Goal: Task Accomplishment & Management: Manage account settings

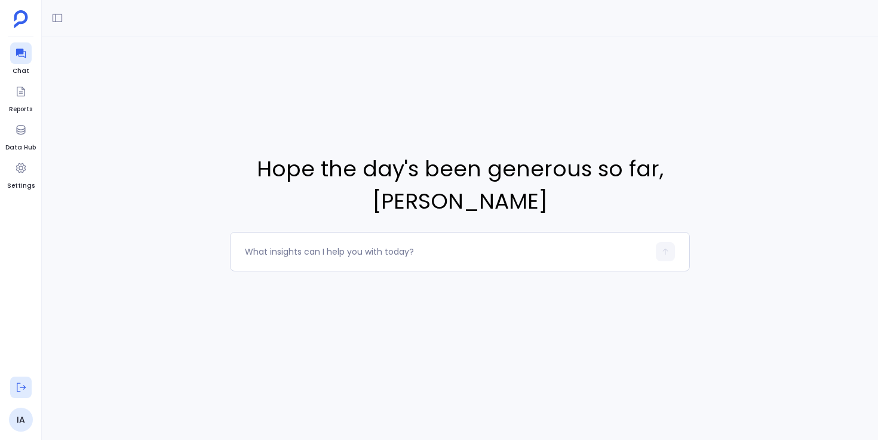
click at [19, 388] on icon at bounding box center [21, 387] width 12 height 12
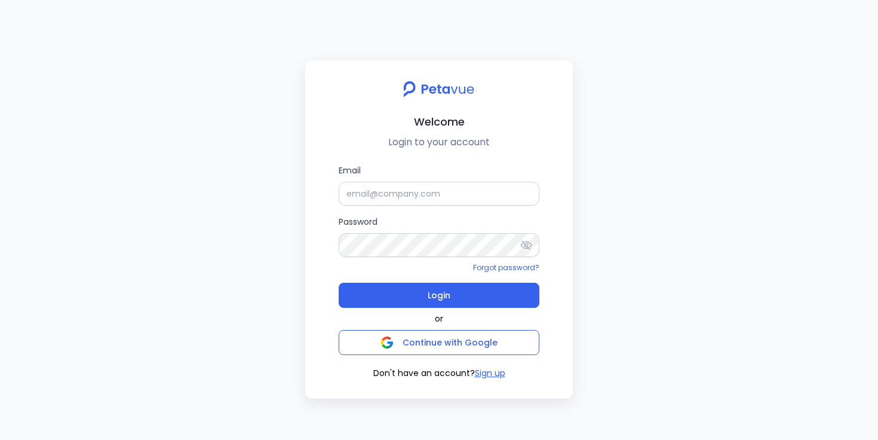
click at [332, 238] on div "Email Password Forgot password? Login or Continue with Google Don't have an acc…" at bounding box center [439, 272] width 249 height 216
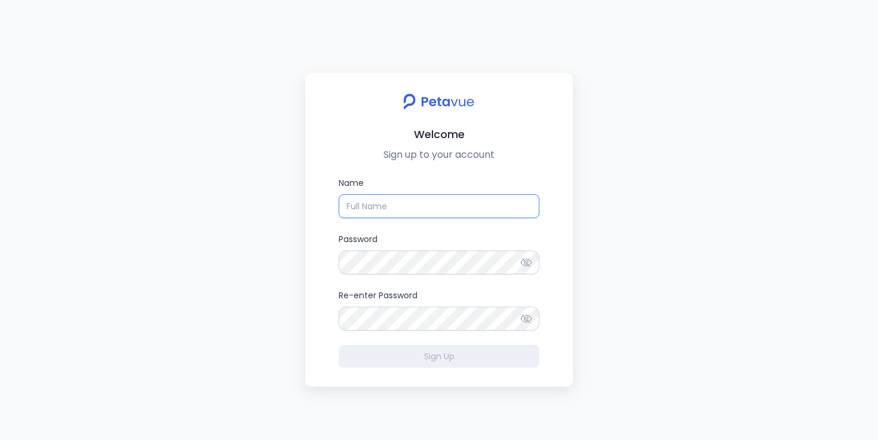
click at [384, 204] on input "Name" at bounding box center [439, 206] width 201 height 24
type input "Ijas"
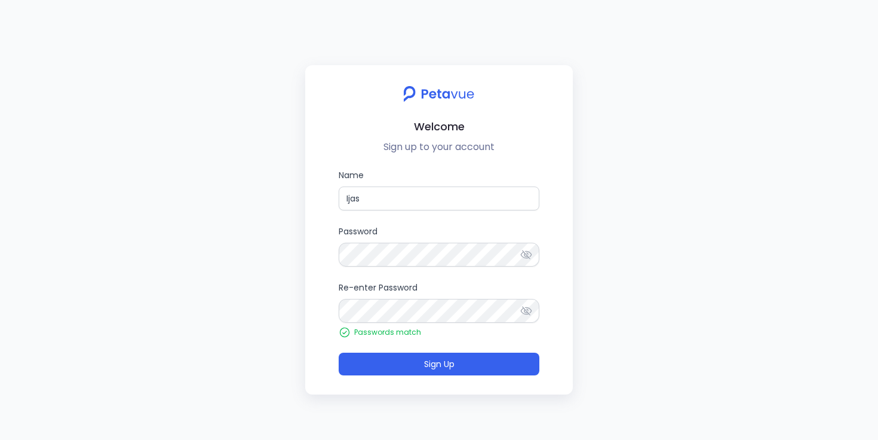
click at [303, 284] on div "Welcome Sign up to your account Name Ijas Password Re-enter Password Passwords …" at bounding box center [439, 220] width 878 height 440
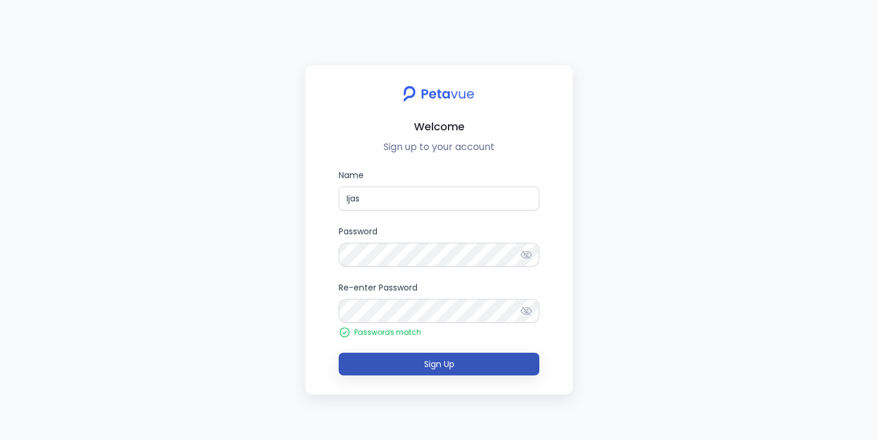
click at [413, 366] on button "Sign Up" at bounding box center [439, 363] width 201 height 23
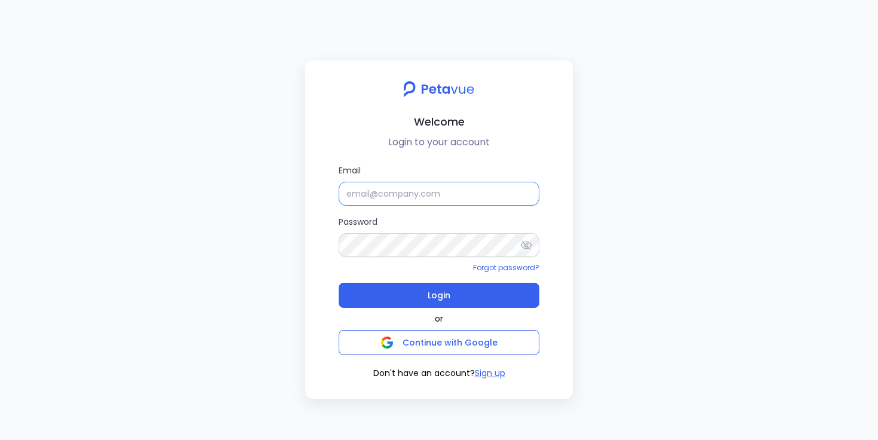
click at [361, 195] on input "Email" at bounding box center [439, 194] width 201 height 24
click at [299, 201] on div "Welcome Login to your account Email Password Forgot password? Login or Continue…" at bounding box center [439, 220] width 878 height 440
click at [388, 200] on input "Email" at bounding box center [439, 194] width 201 height 24
type input "ijas@petavue.com"
click at [390, 267] on div "Forgot password?" at bounding box center [439, 267] width 201 height 11
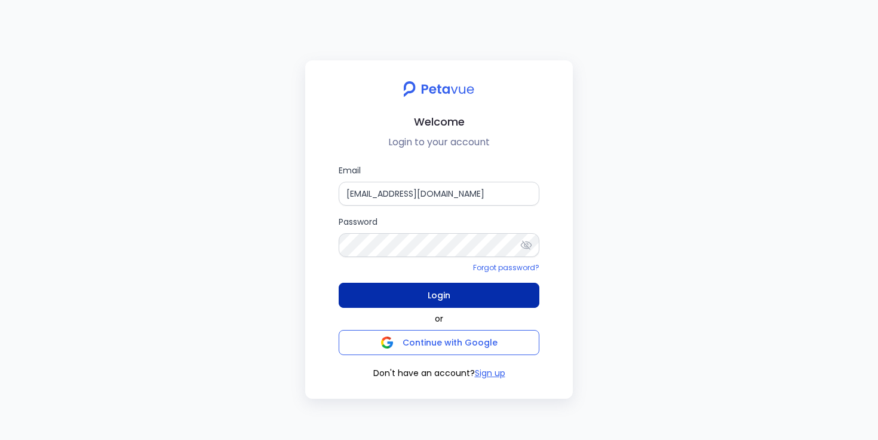
click at [409, 293] on button "Login" at bounding box center [439, 295] width 201 height 25
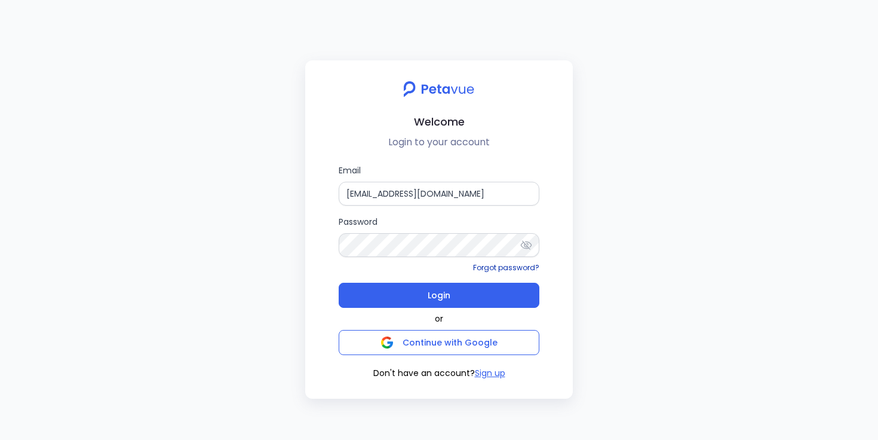
click at [482, 267] on link "Forgot password?" at bounding box center [506, 267] width 66 height 10
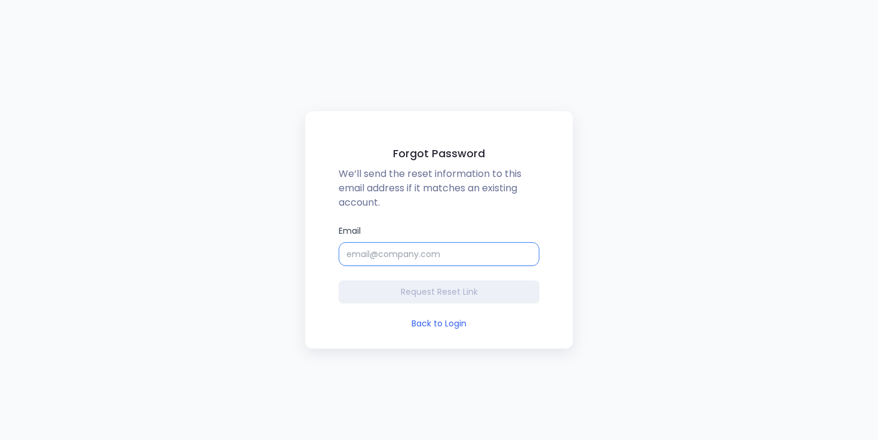
click at [445, 257] on input "Email" at bounding box center [439, 254] width 201 height 24
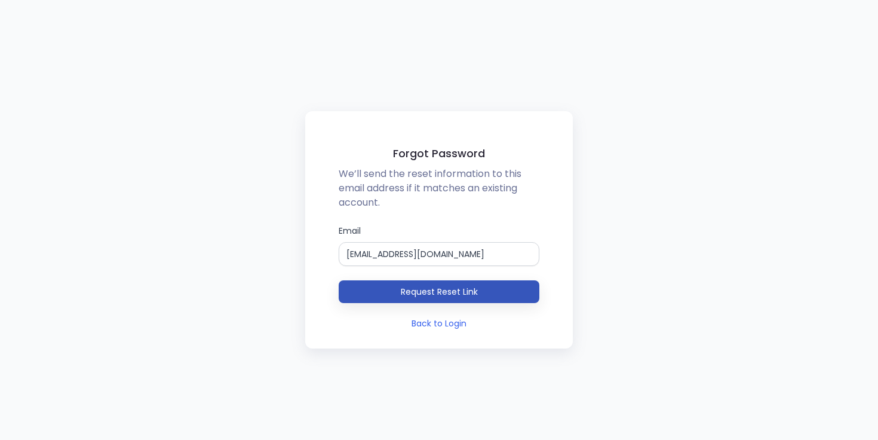
click at [439, 296] on span "Request Reset Link" at bounding box center [439, 292] width 77 height 12
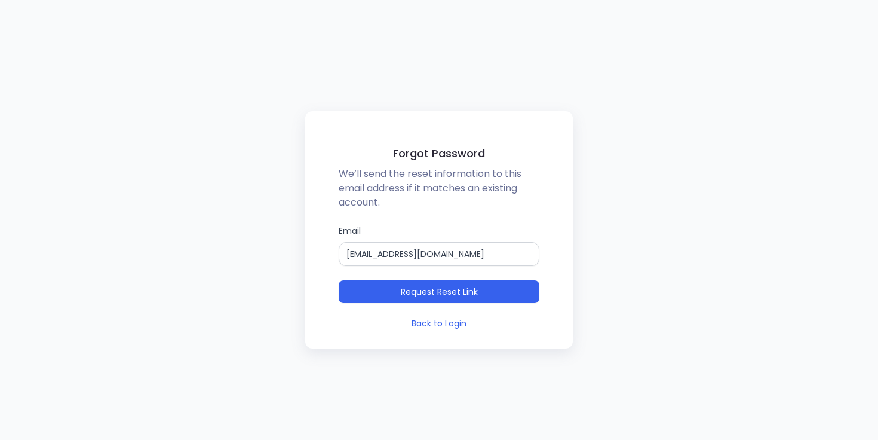
drag, startPoint x: 61, startPoint y: 390, endPoint x: 65, endPoint y: 384, distance: 7.0
click at [62, 389] on div "Forgot Password We’ll send the reset information to this email address if it ma…" at bounding box center [439, 220] width 878 height 440
click at [403, 257] on input "ijas+racheltenant@petavue.com" at bounding box center [439, 254] width 201 height 24
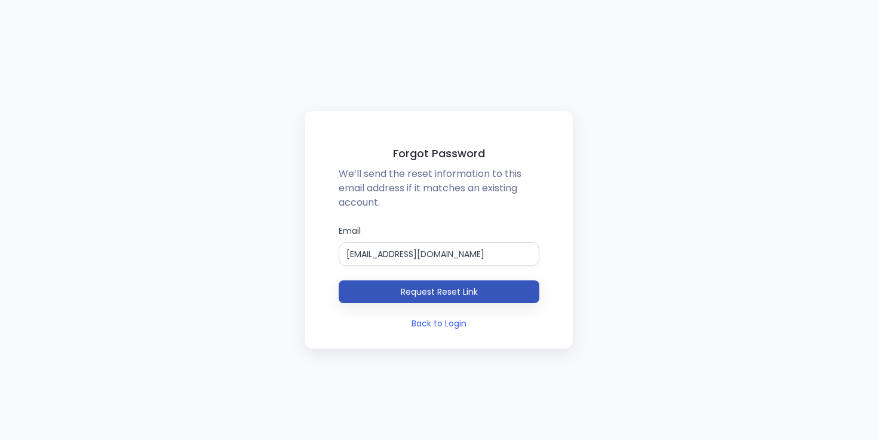
click at [413, 287] on span "Request Reset Link" at bounding box center [439, 292] width 77 height 12
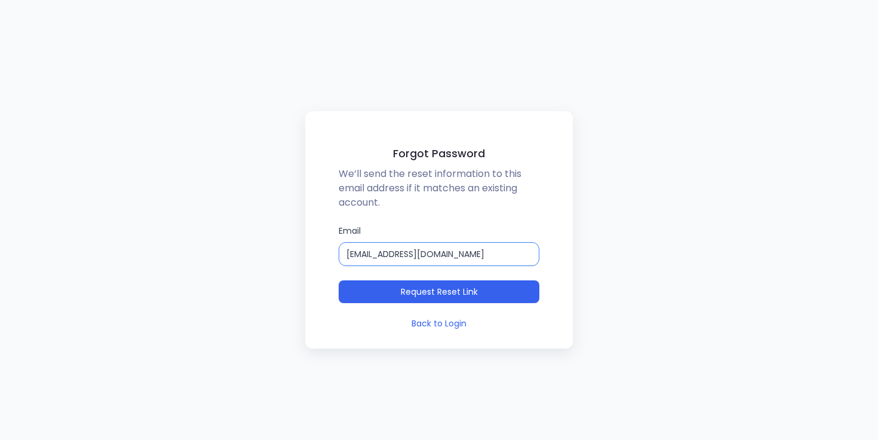
click at [351, 254] on input "ijas@petavue.com" at bounding box center [439, 254] width 201 height 24
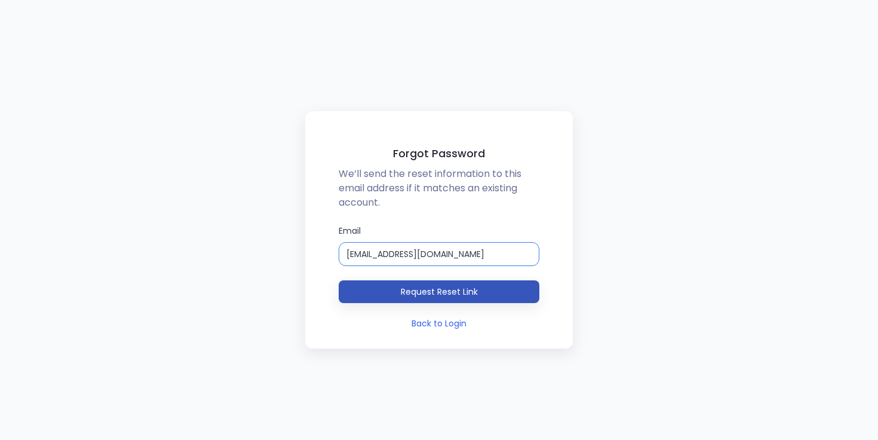
type input "shyam+123343543534534@petavue.com"
click at [402, 289] on span "Request Reset Link" at bounding box center [439, 292] width 77 height 12
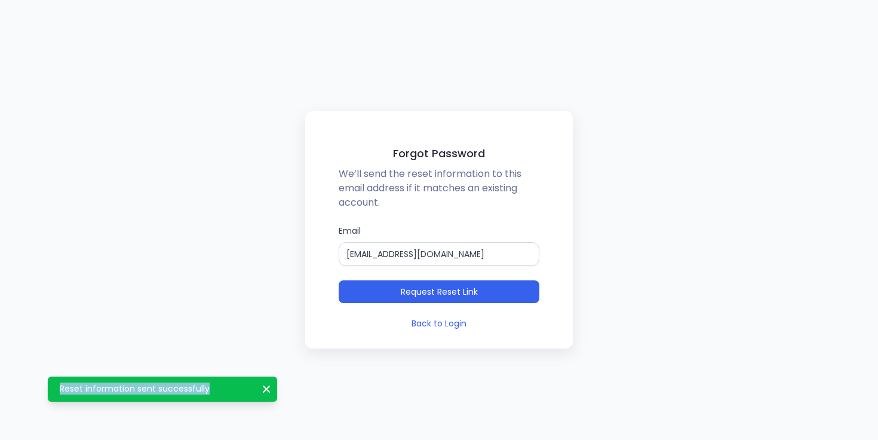
drag, startPoint x: 60, startPoint y: 390, endPoint x: 209, endPoint y: 388, distance: 148.2
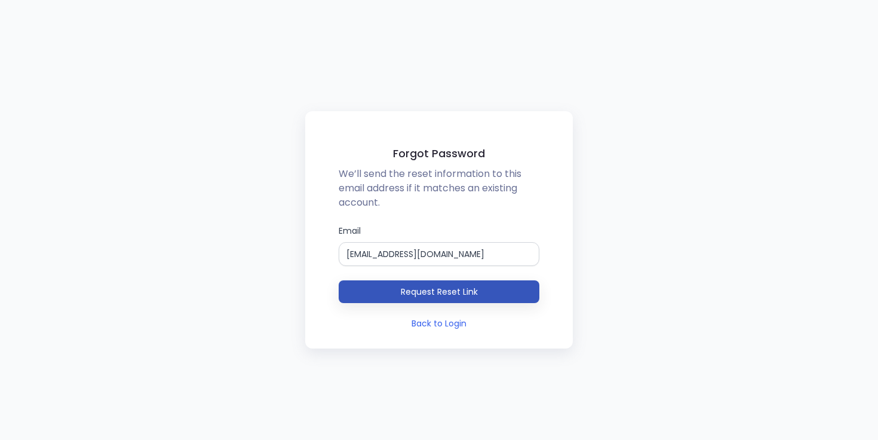
click at [398, 289] on button "Request Reset Link" at bounding box center [439, 291] width 201 height 23
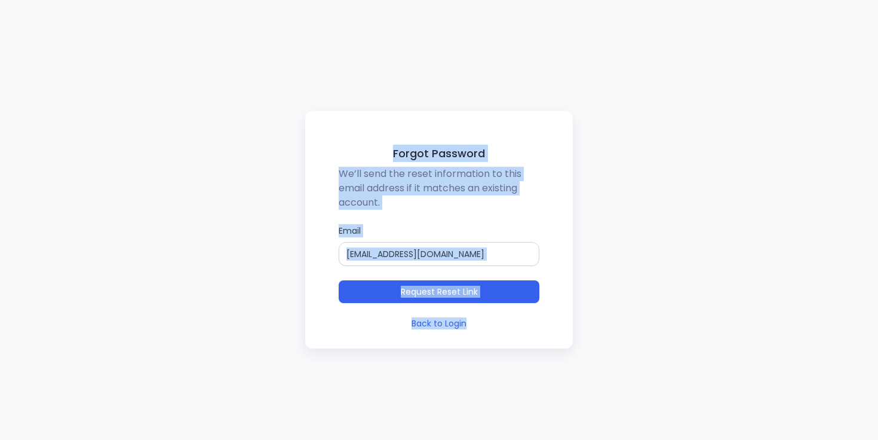
drag, startPoint x: 61, startPoint y: 390, endPoint x: 206, endPoint y: 391, distance: 145.2
click at [240, 379] on div "Forgot Password We’ll send the reset information to this email address if it ma…" at bounding box center [439, 220] width 878 height 440
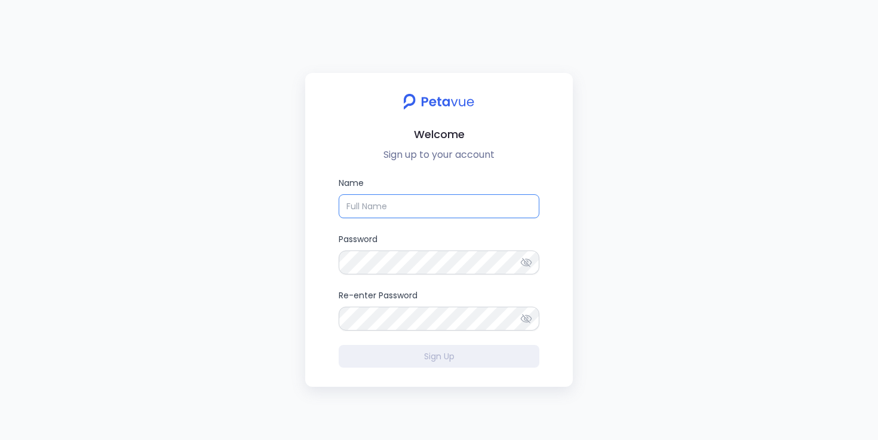
click at [375, 203] on input "Name" at bounding box center [439, 206] width 201 height 24
type input "Ijas"
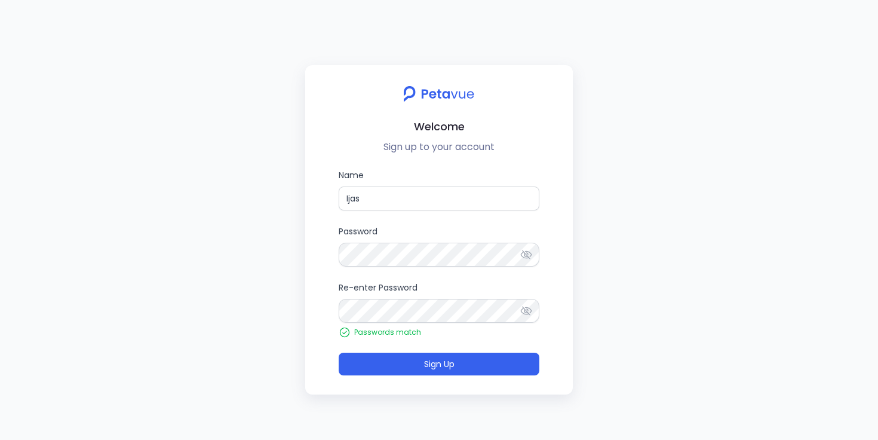
click at [339, 344] on form "Name Ijas Password Re-enter Password Passwords match Sign Up" at bounding box center [439, 271] width 201 height 207
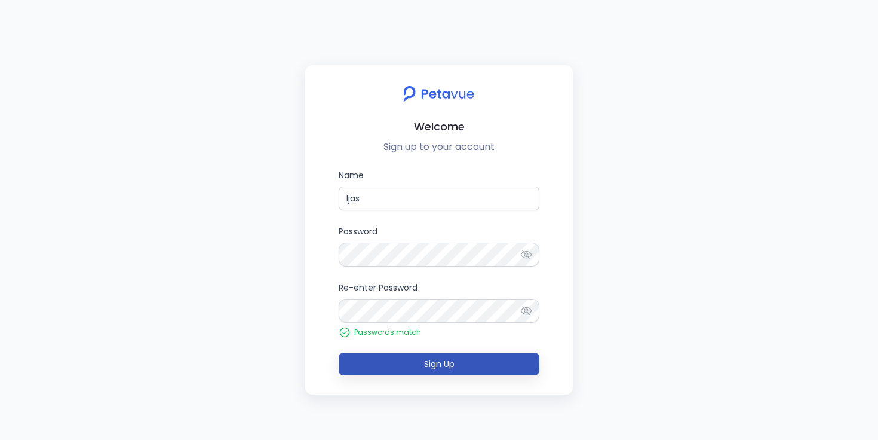
click at [407, 358] on button "Sign Up" at bounding box center [439, 363] width 201 height 23
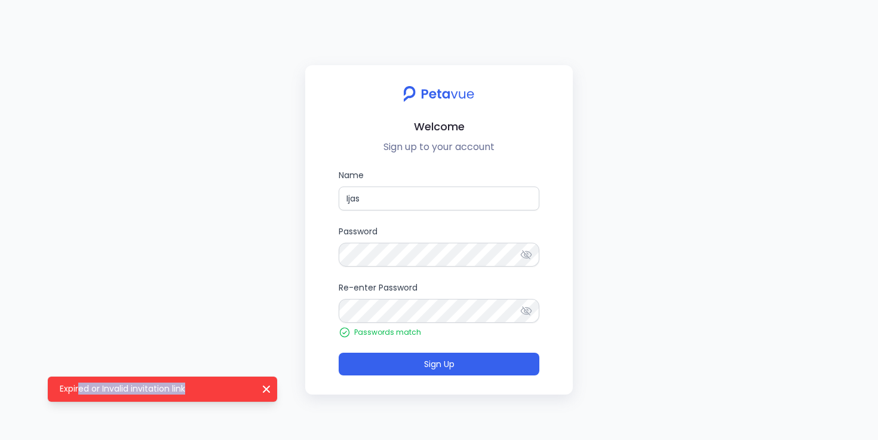
drag, startPoint x: 80, startPoint y: 389, endPoint x: 188, endPoint y: 387, distance: 107.6
click at [188, 387] on p "Expired or Invalid invitation link" at bounding box center [155, 388] width 191 height 12
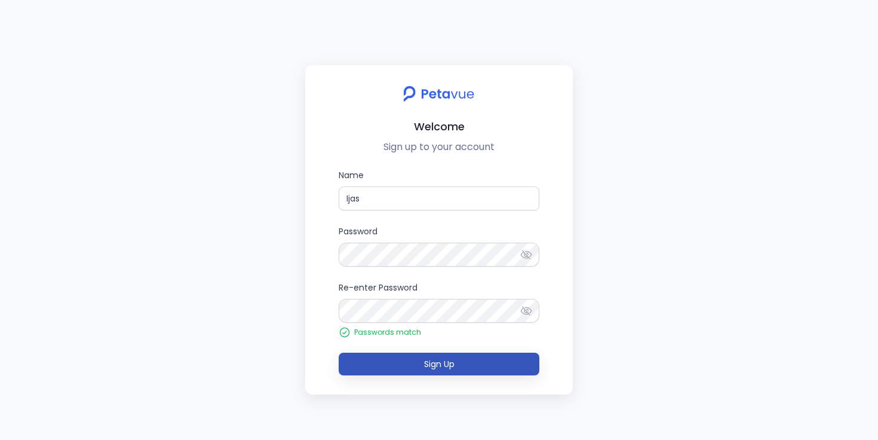
click at [377, 367] on button "Sign Up" at bounding box center [439, 363] width 201 height 23
click at [390, 364] on button "Sign Up" at bounding box center [439, 363] width 201 height 23
click at [369, 365] on button "Sign Up" at bounding box center [439, 363] width 201 height 23
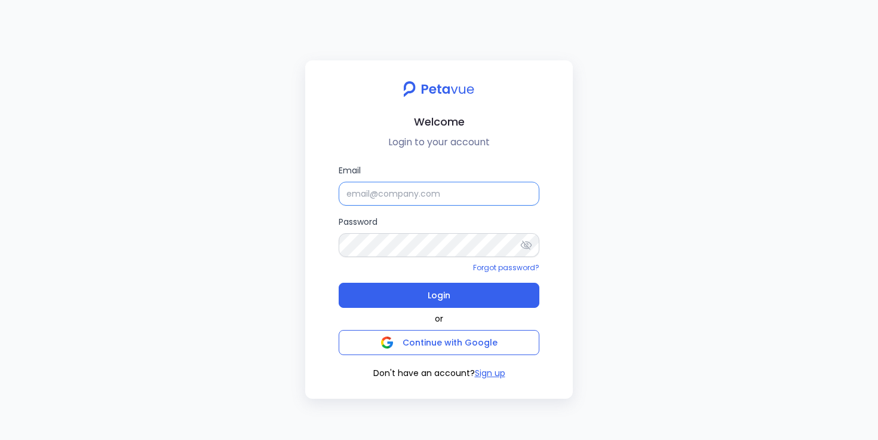
click at [376, 191] on input "Email" at bounding box center [439, 194] width 201 height 24
type input "rachel+kd@petavue.com"
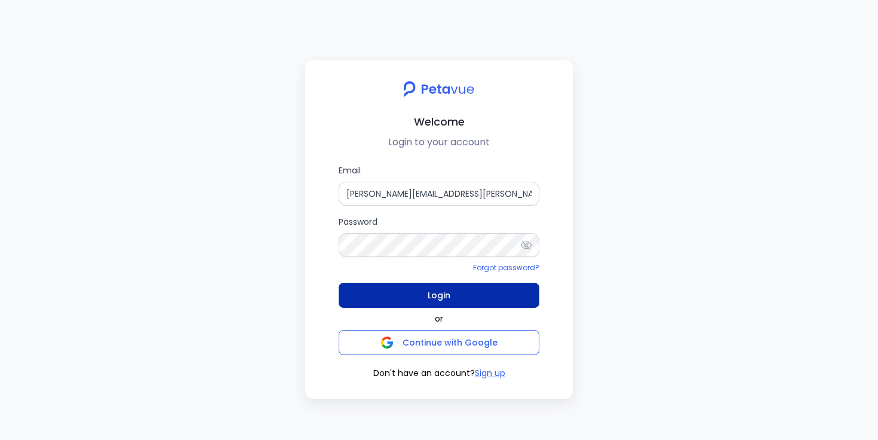
click at [422, 300] on button "Login" at bounding box center [439, 295] width 201 height 25
